Goal: Transaction & Acquisition: Book appointment/travel/reservation

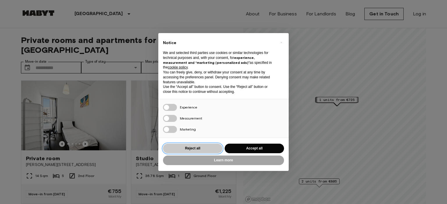
click at [203, 149] on button "Reject all" at bounding box center [192, 149] width 59 height 10
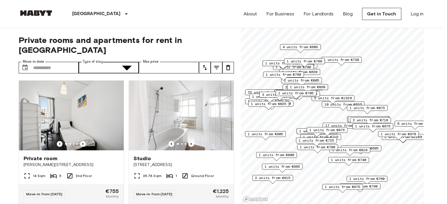
type input "**********"
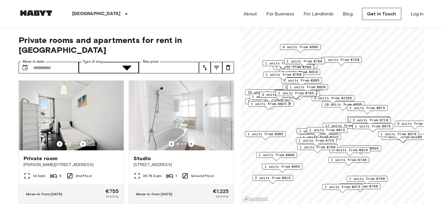
type input "******"
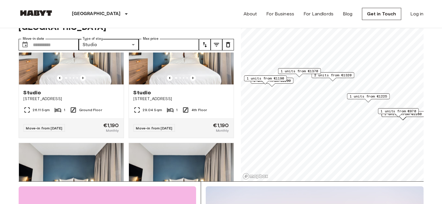
scroll to position [820, 0]
